Goal: Navigation & Orientation: Understand site structure

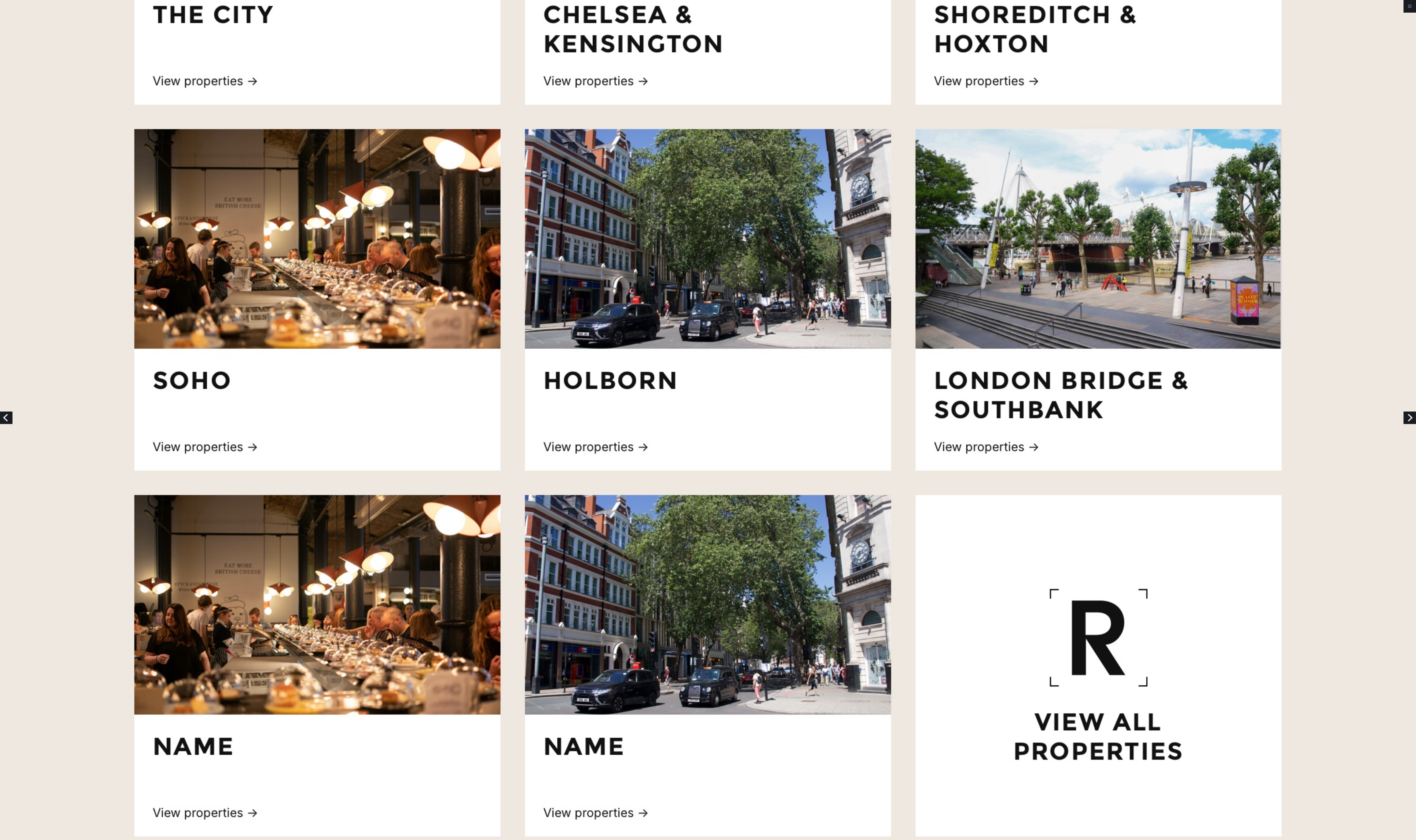
scroll to position [838, 0]
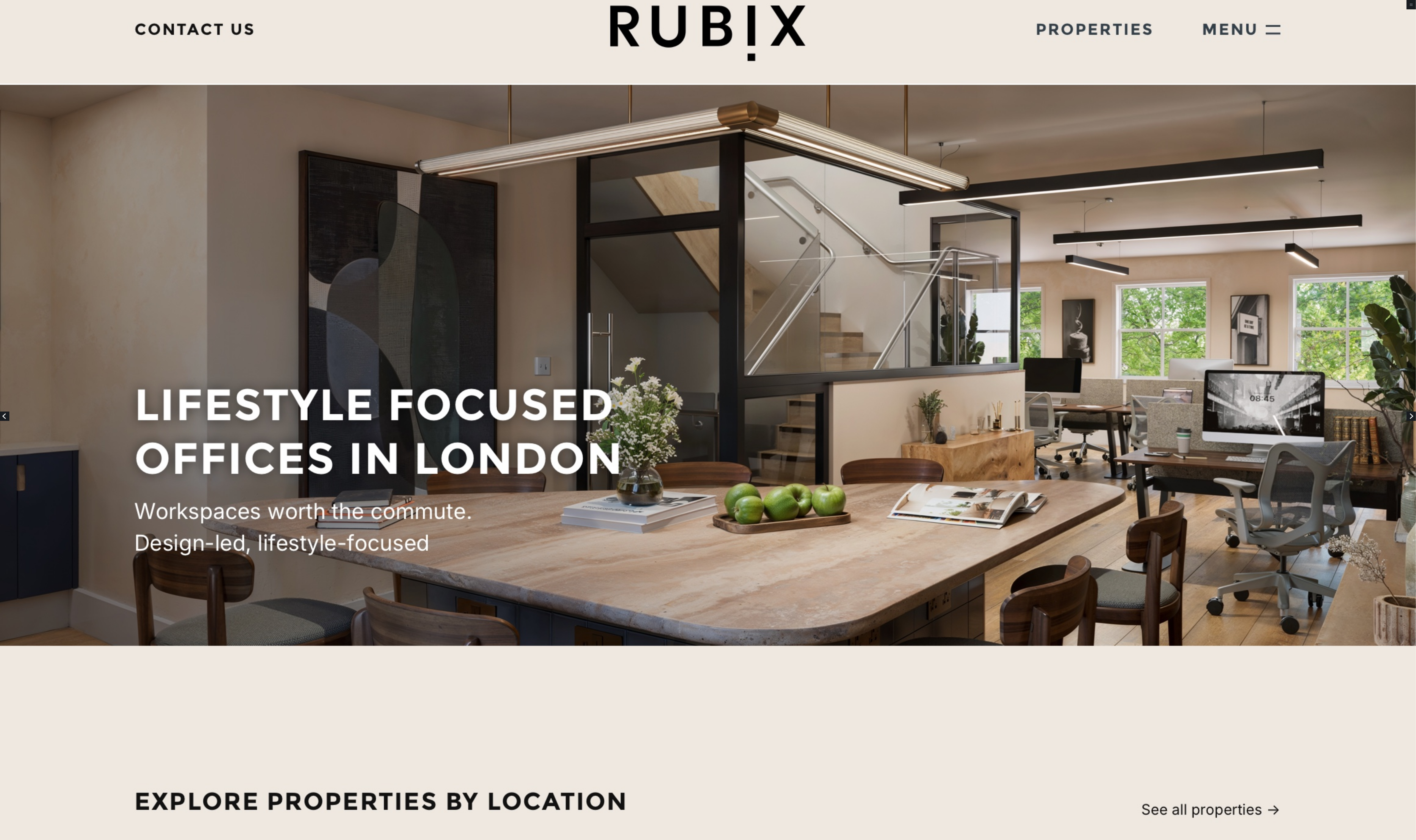
scroll to position [0, 0]
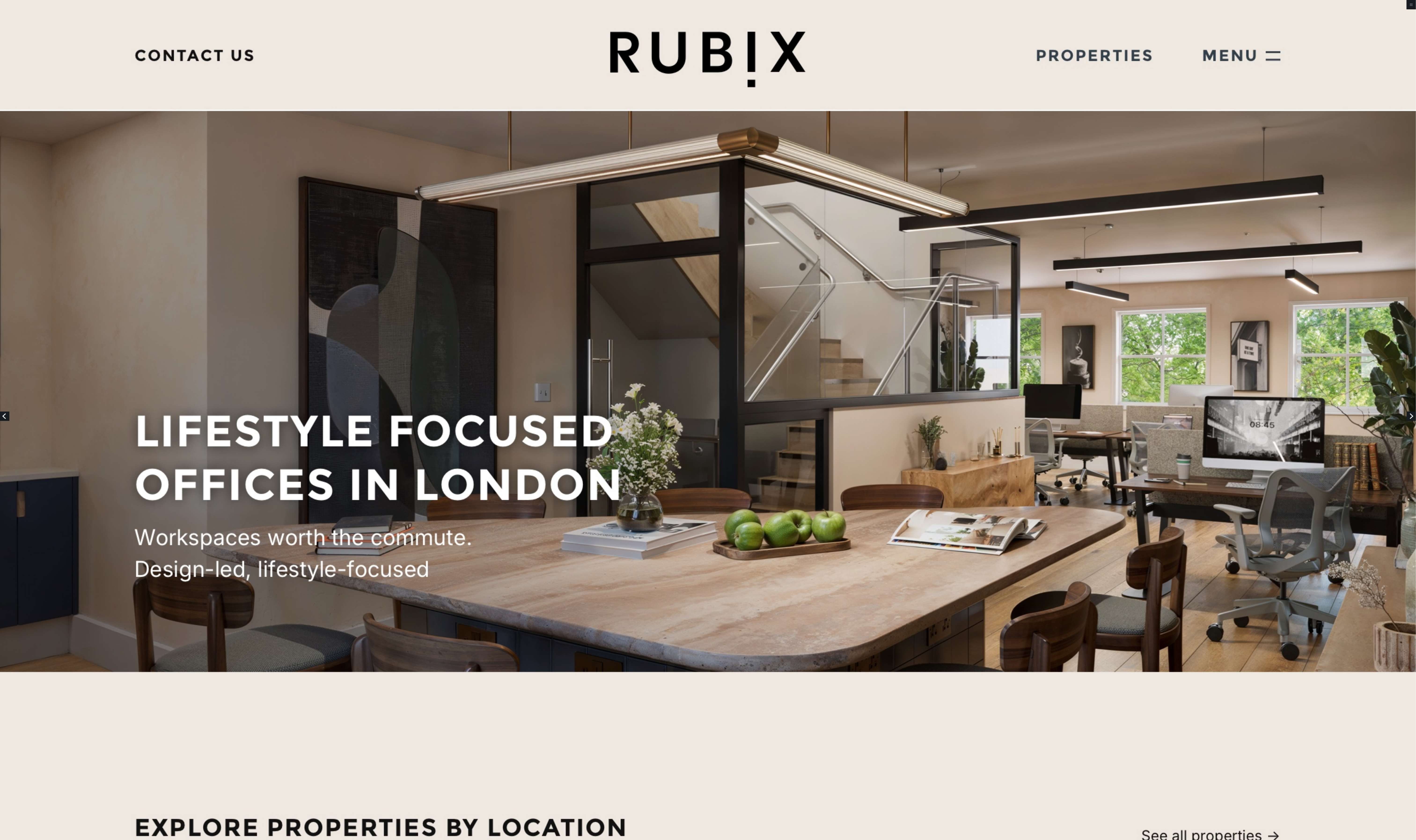
drag, startPoint x: 885, startPoint y: 441, endPoint x: 655, endPoint y: 758, distance: 391.6
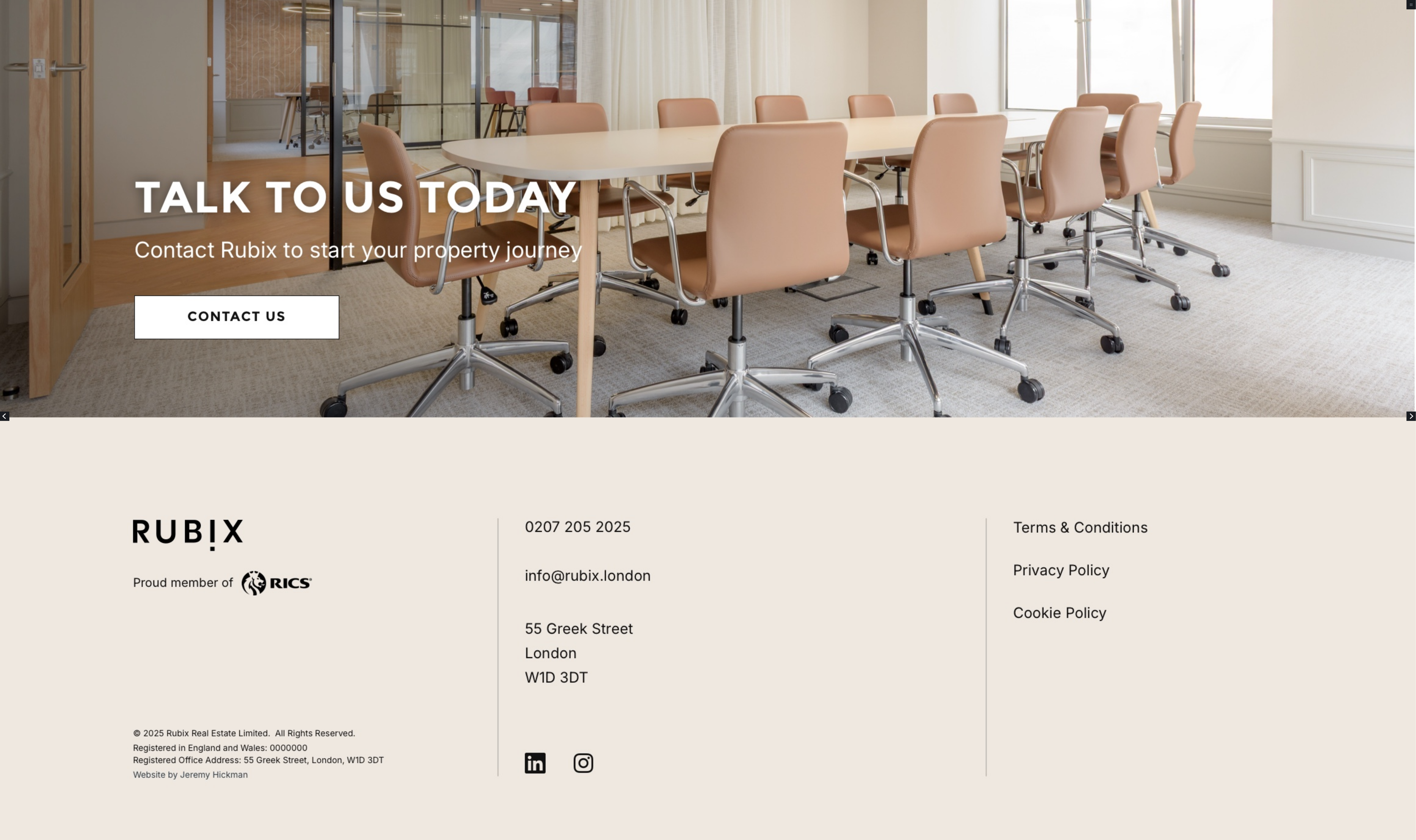
scroll to position [4895, 0]
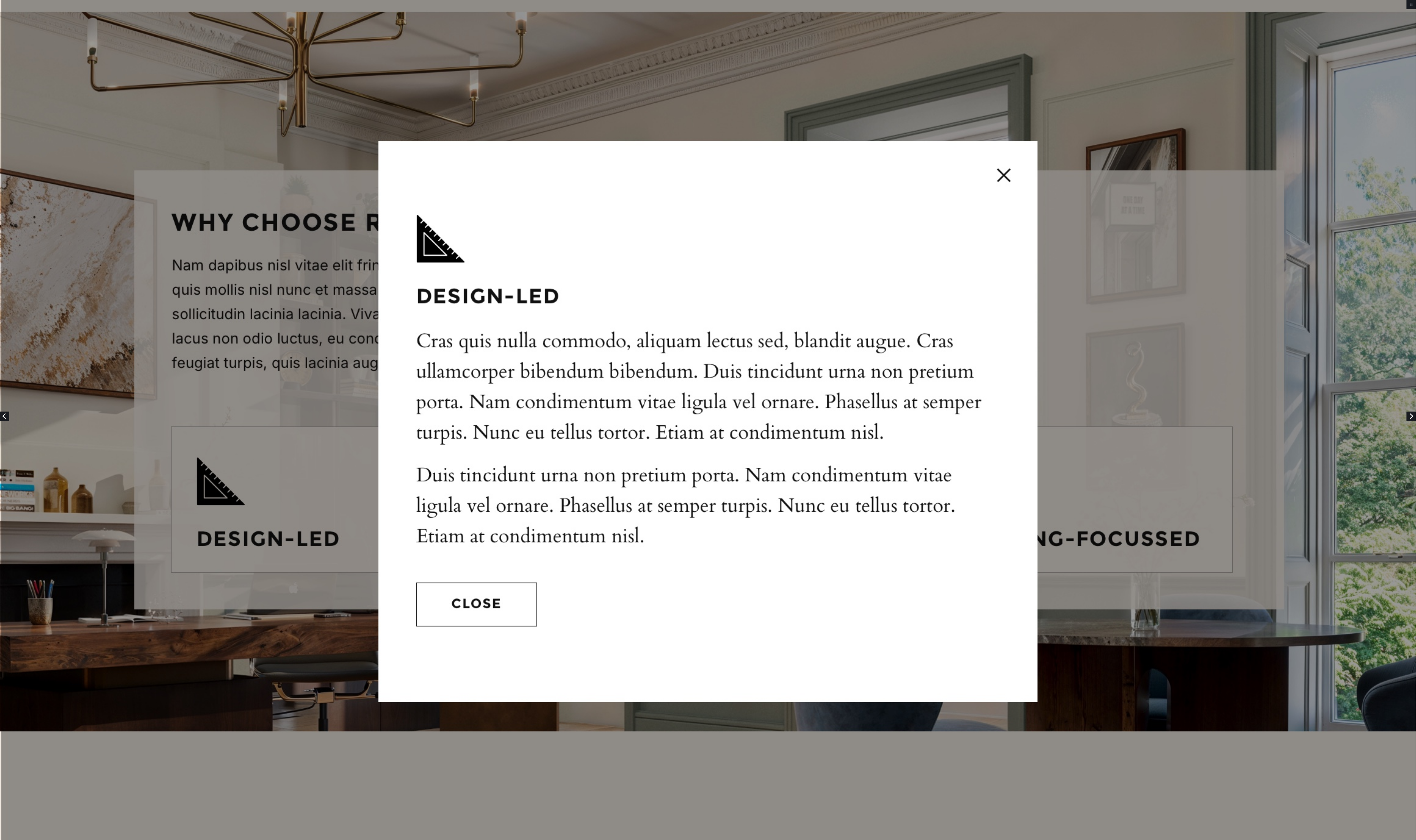
scroll to position [185, 0]
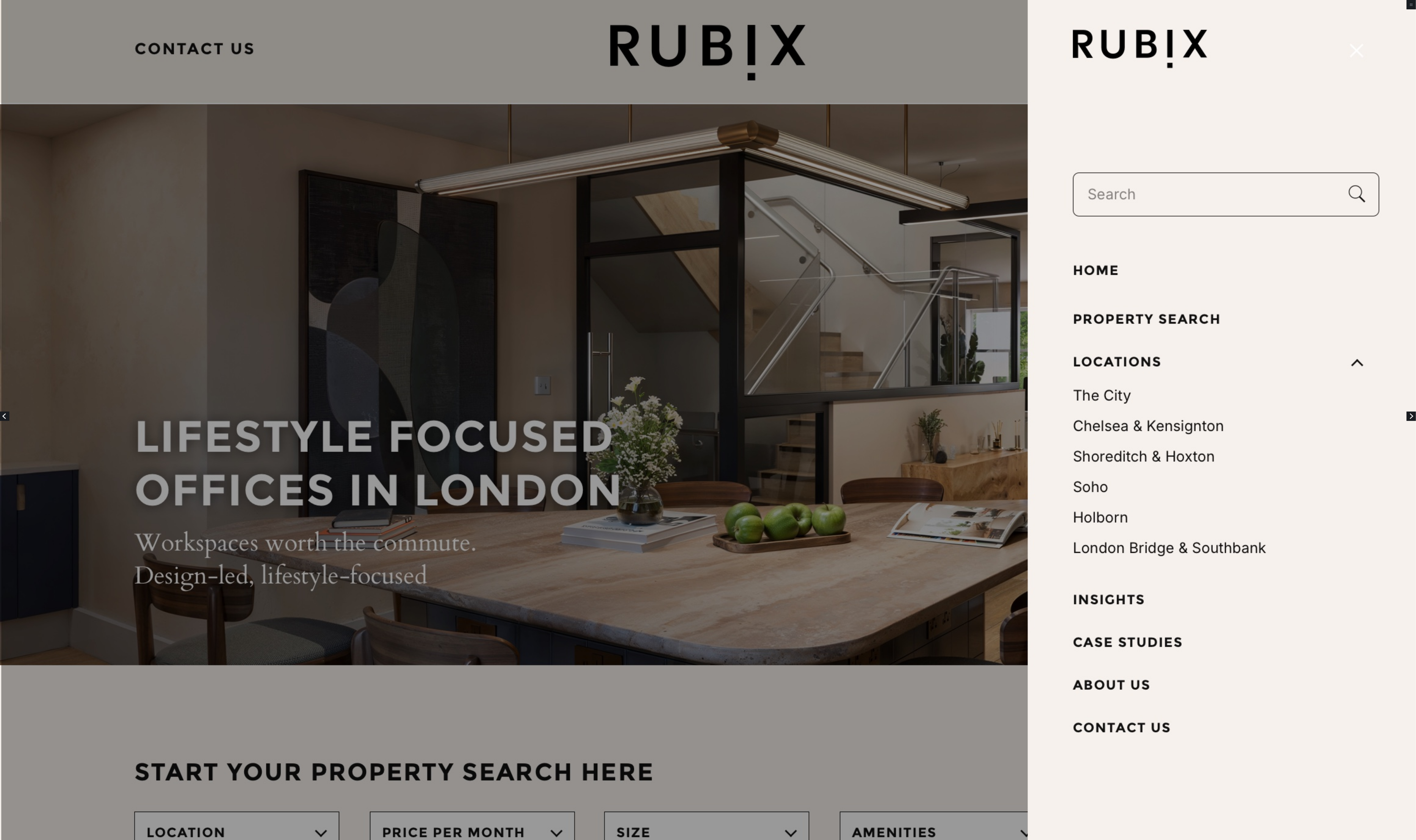
scroll to position [8, 0]
